Goal: Navigation & Orientation: Find specific page/section

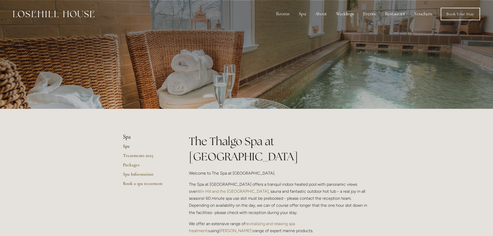
scroll to position [26, 0]
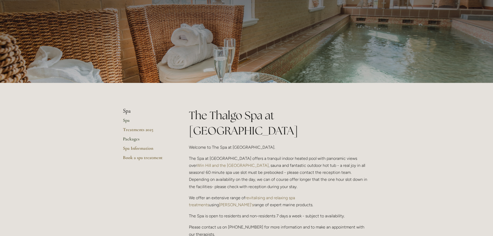
click at [137, 139] on link "Packages" at bounding box center [147, 140] width 49 height 9
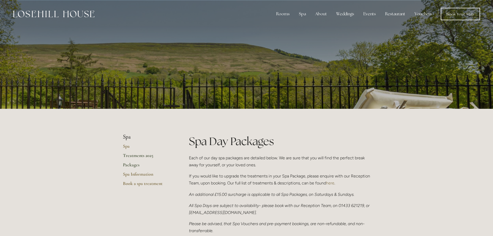
click at [143, 154] on link "Treatments 2025" at bounding box center [147, 156] width 49 height 9
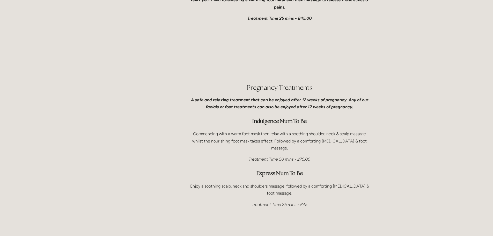
scroll to position [1320, 0]
